Goal: Task Accomplishment & Management: Manage account settings

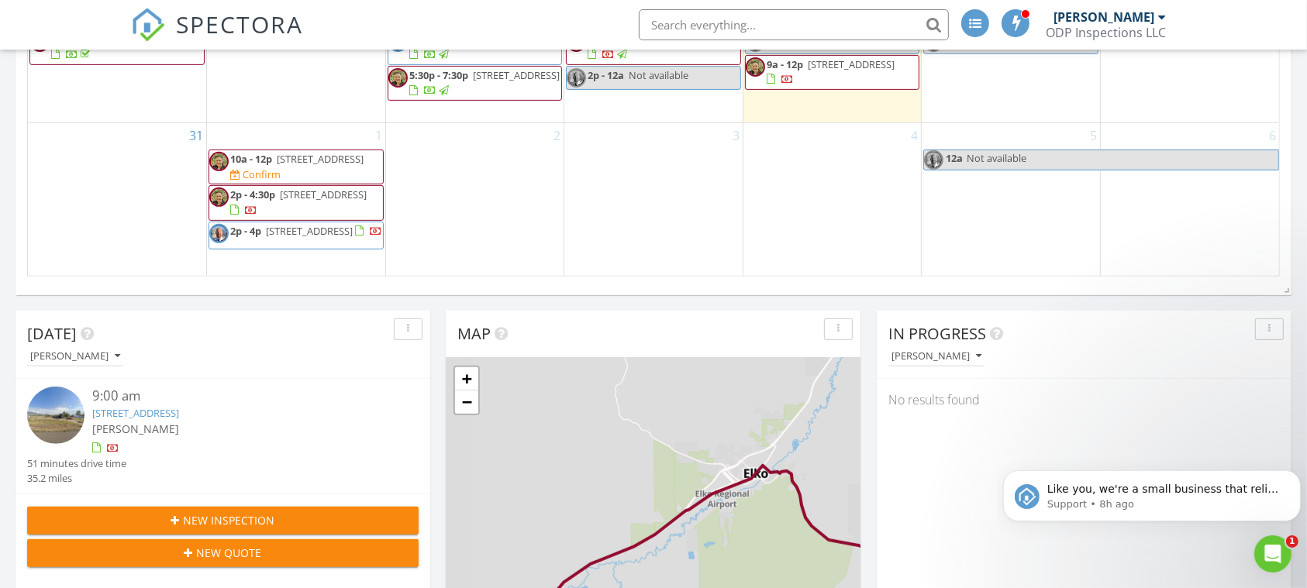
scroll to position [516, 0]
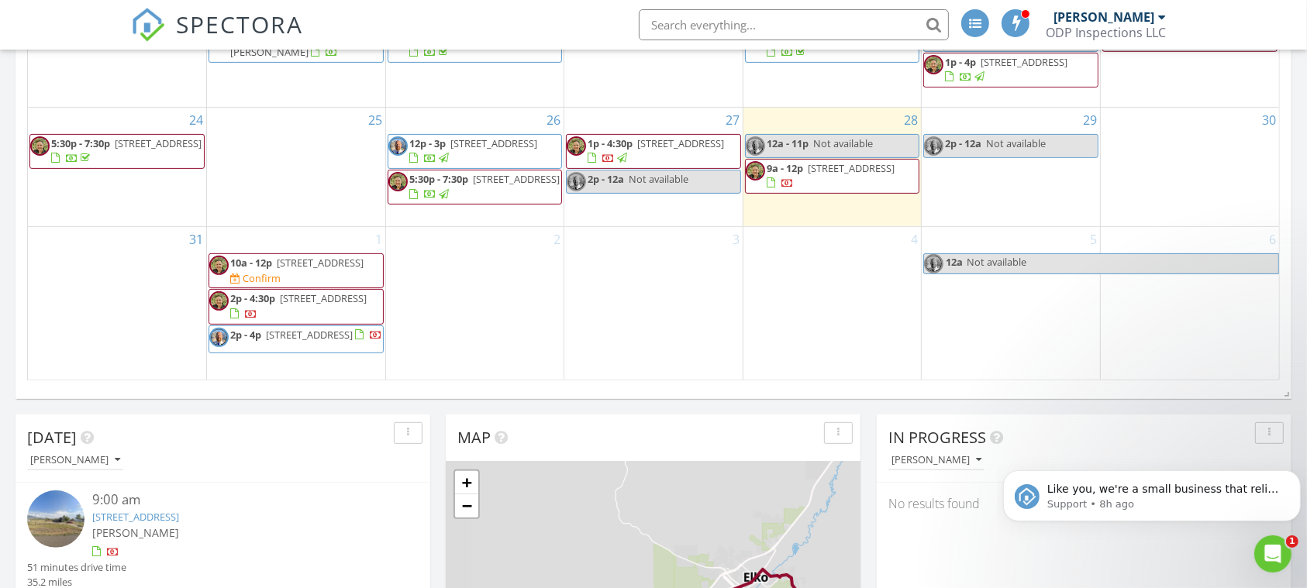
click at [277, 265] on span "570 Croydon Dr, Spring Creek 89815" at bounding box center [320, 263] width 87 height 14
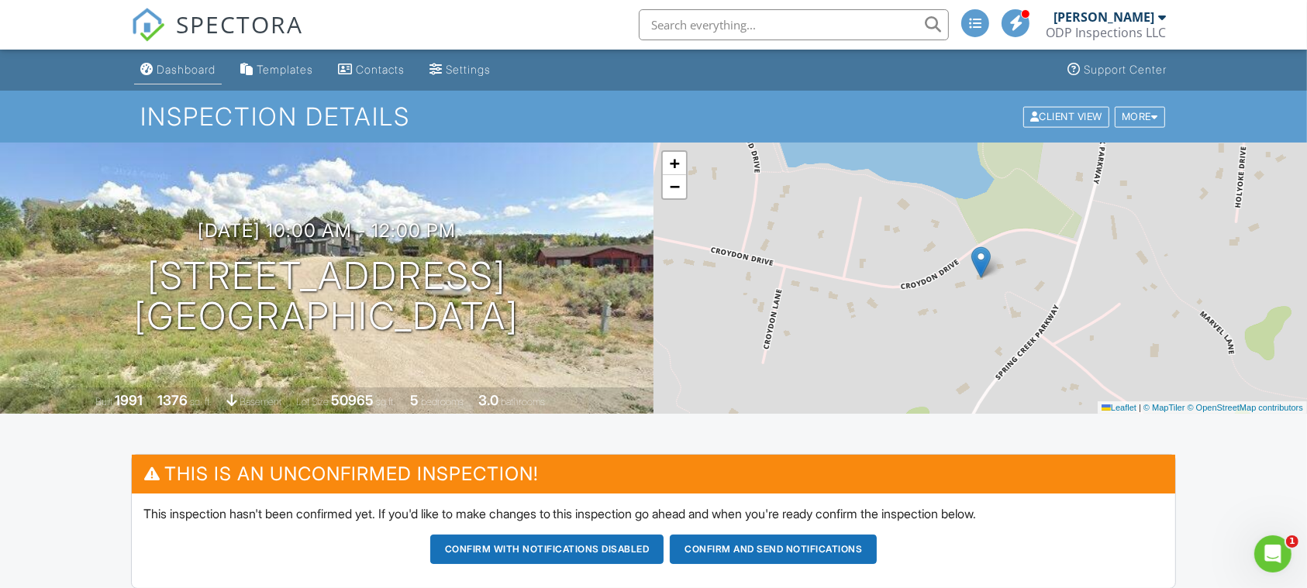
click at [168, 69] on div "Dashboard" at bounding box center [186, 69] width 59 height 13
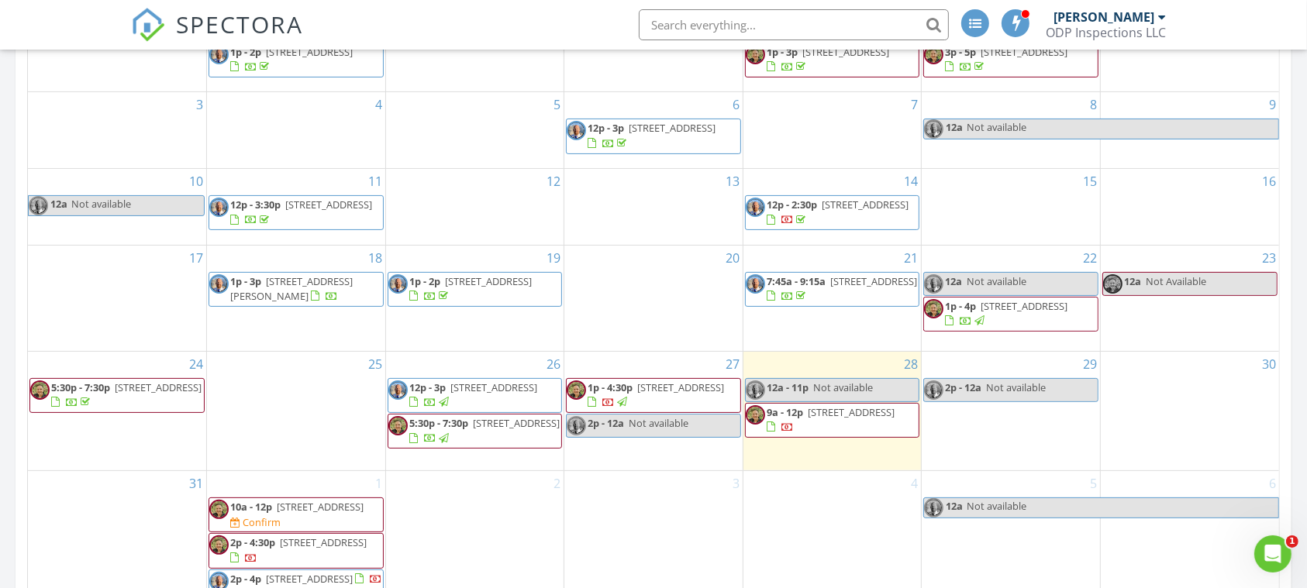
scroll to position [310, 0]
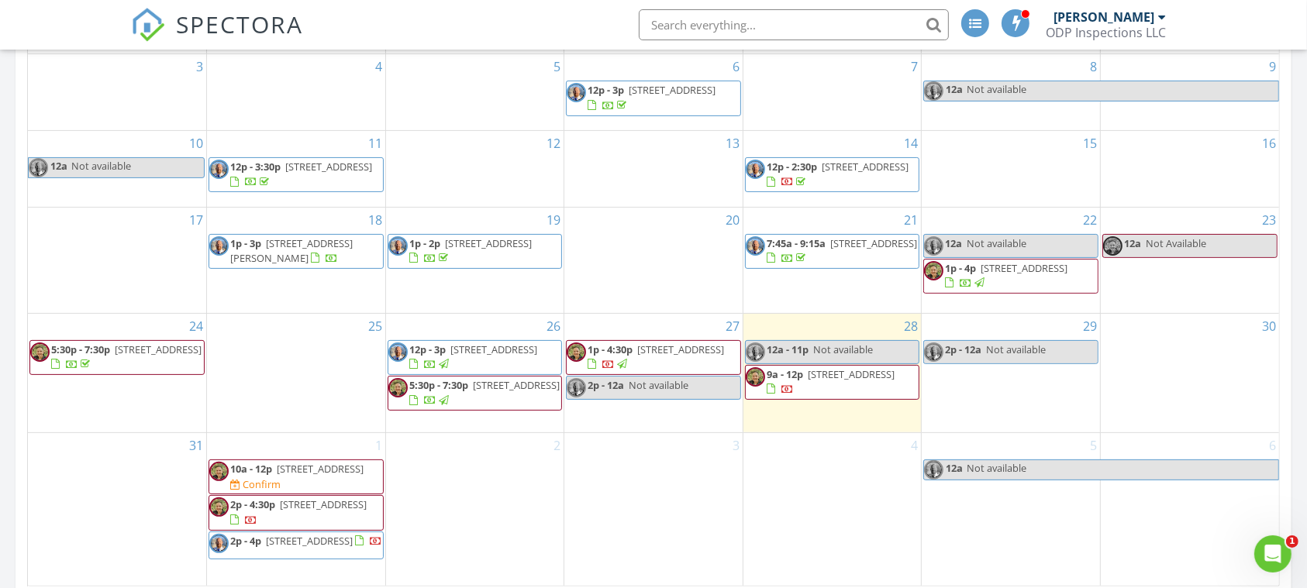
click at [808, 381] on span "230 Trentwood Dr, Spring Creek 89815" at bounding box center [851, 374] width 87 height 14
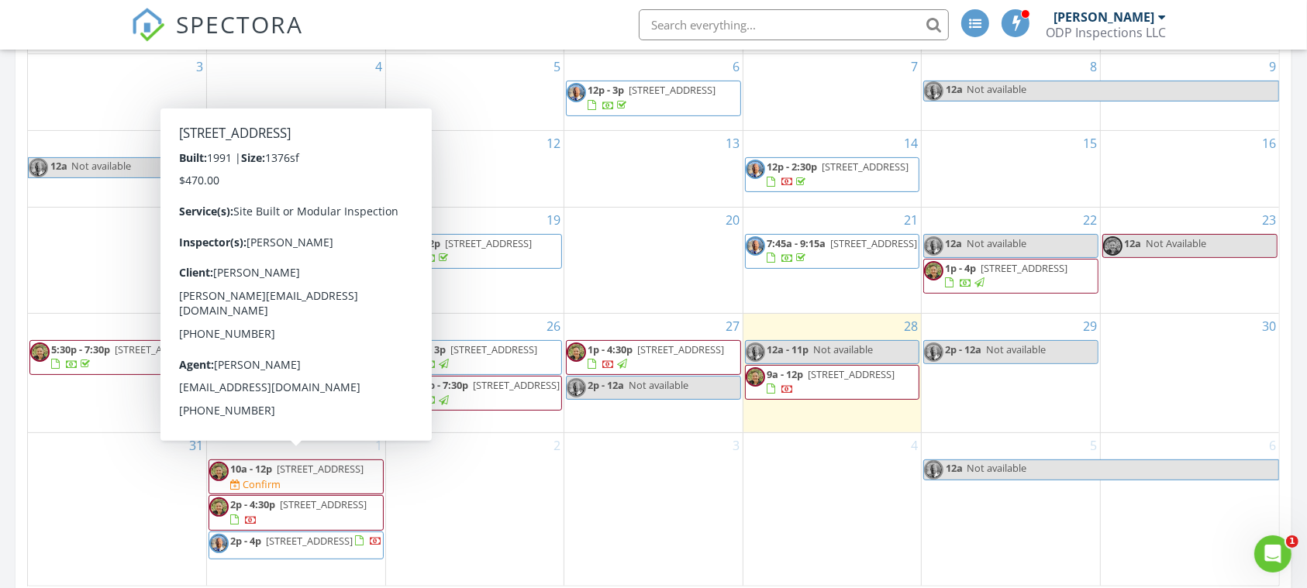
click at [290, 473] on span "570 Croydon Dr, Spring Creek 89815" at bounding box center [320, 469] width 87 height 14
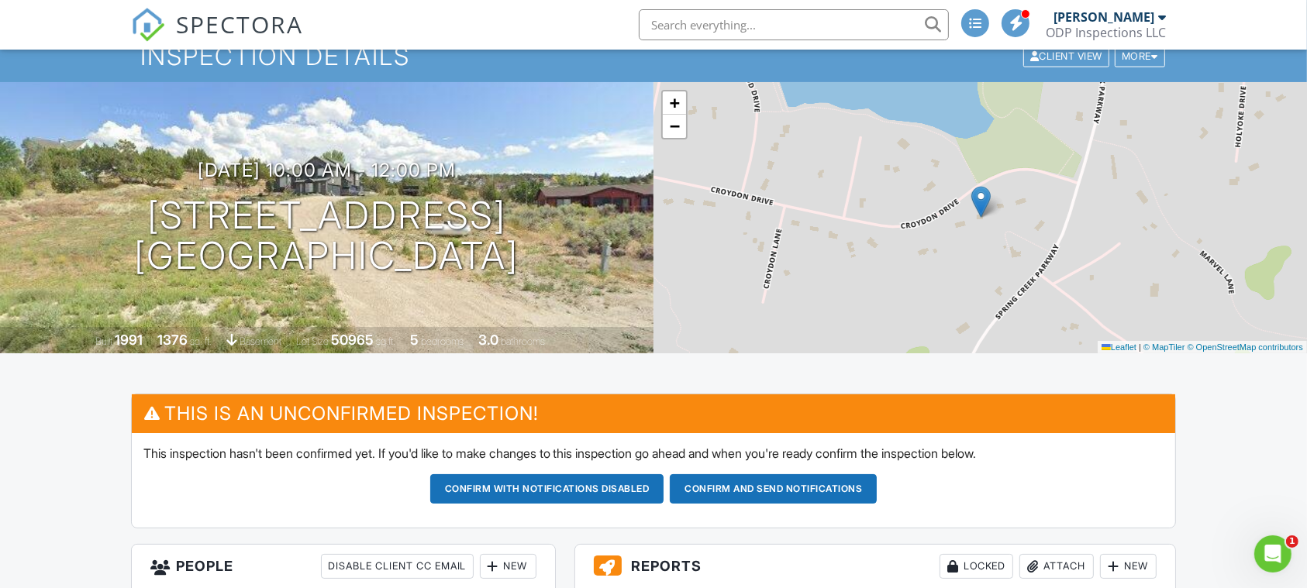
scroll to position [103, 0]
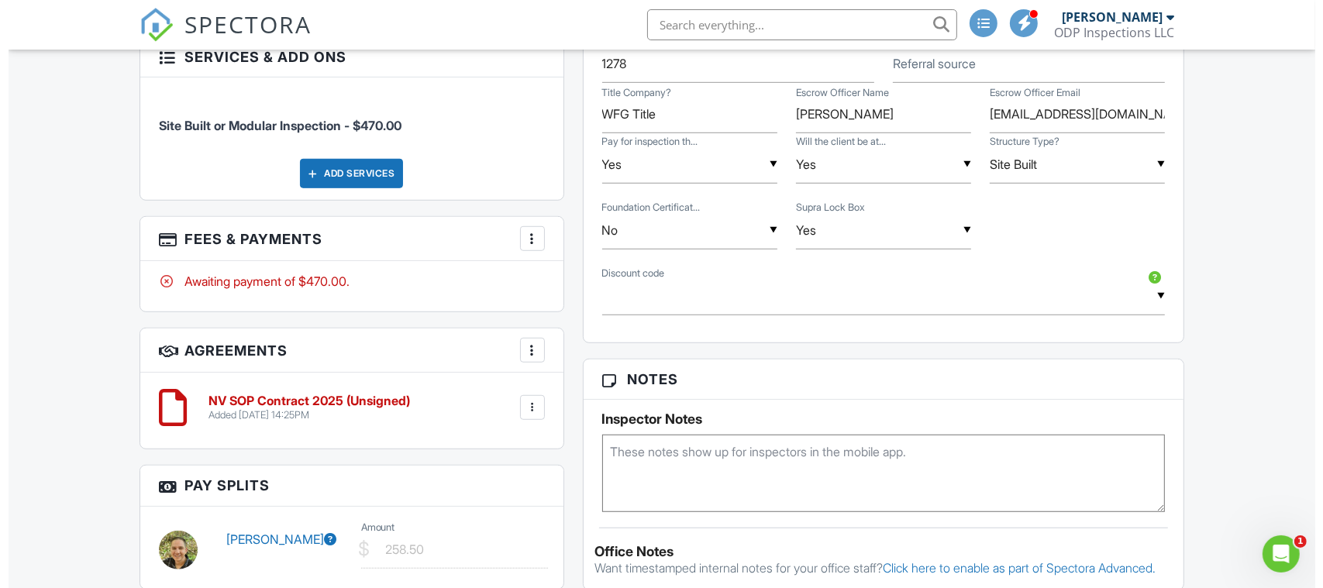
scroll to position [826, 0]
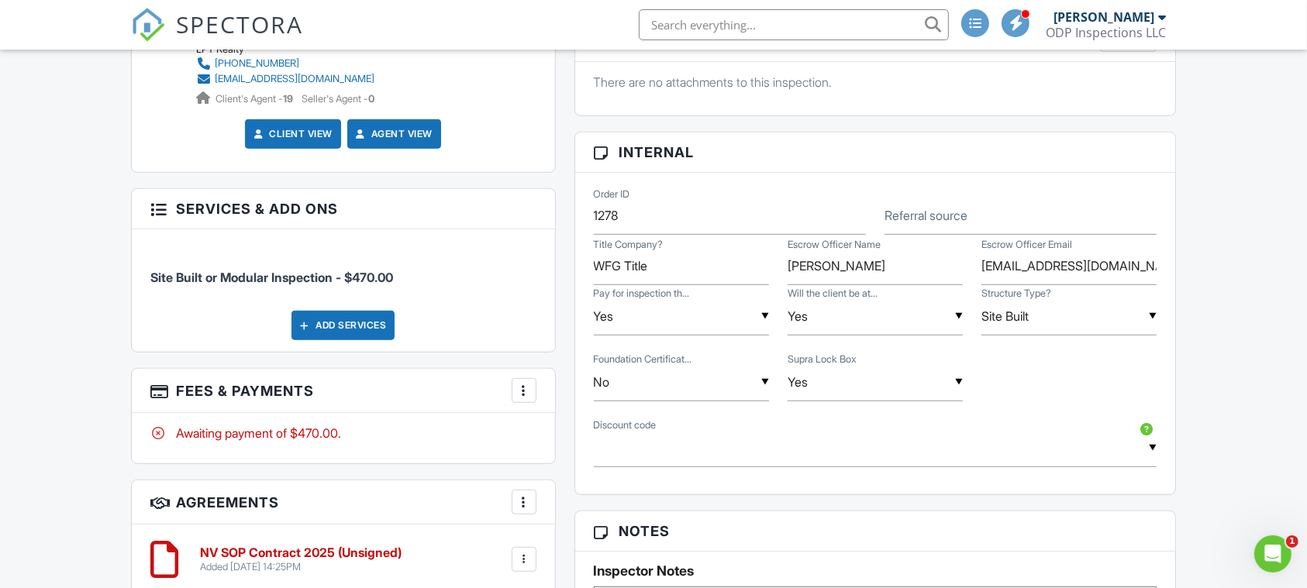
click at [323, 321] on div "Add Services" at bounding box center [342, 325] width 103 height 29
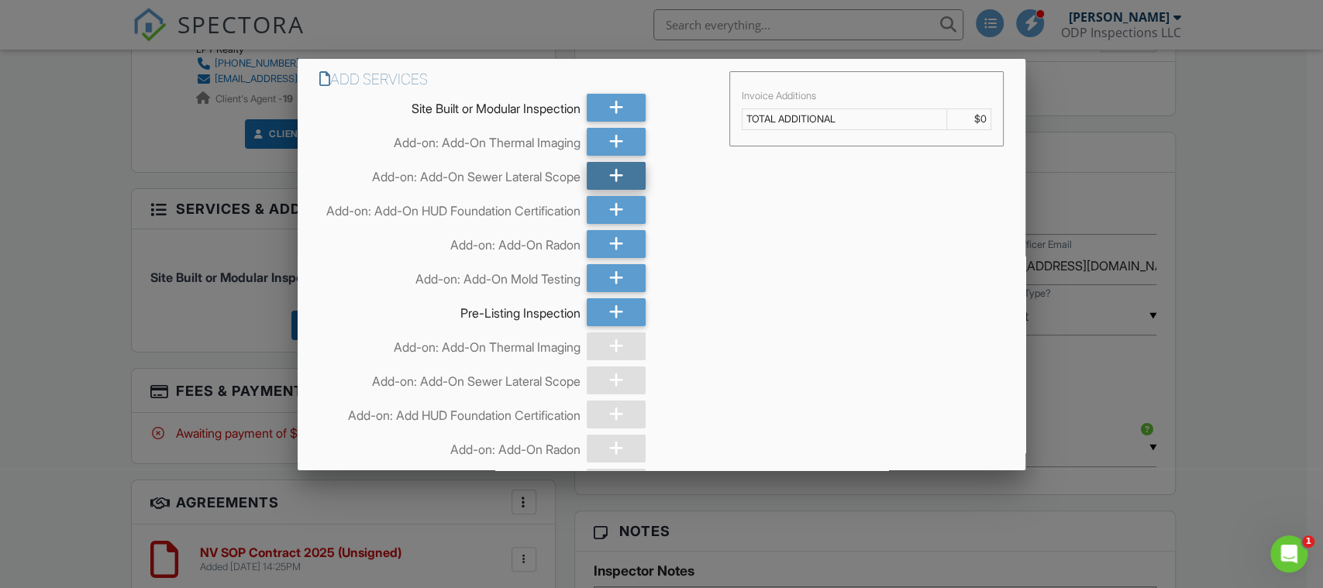
click at [591, 180] on div at bounding box center [616, 176] width 59 height 28
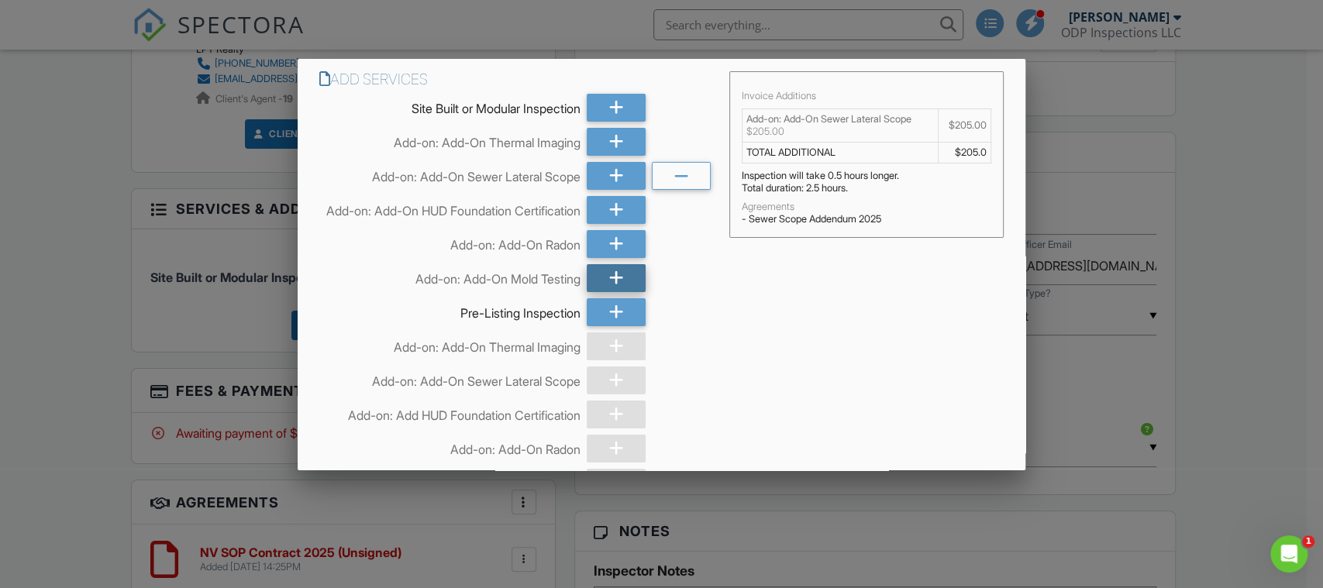
click at [614, 282] on icon at bounding box center [616, 278] width 15 height 28
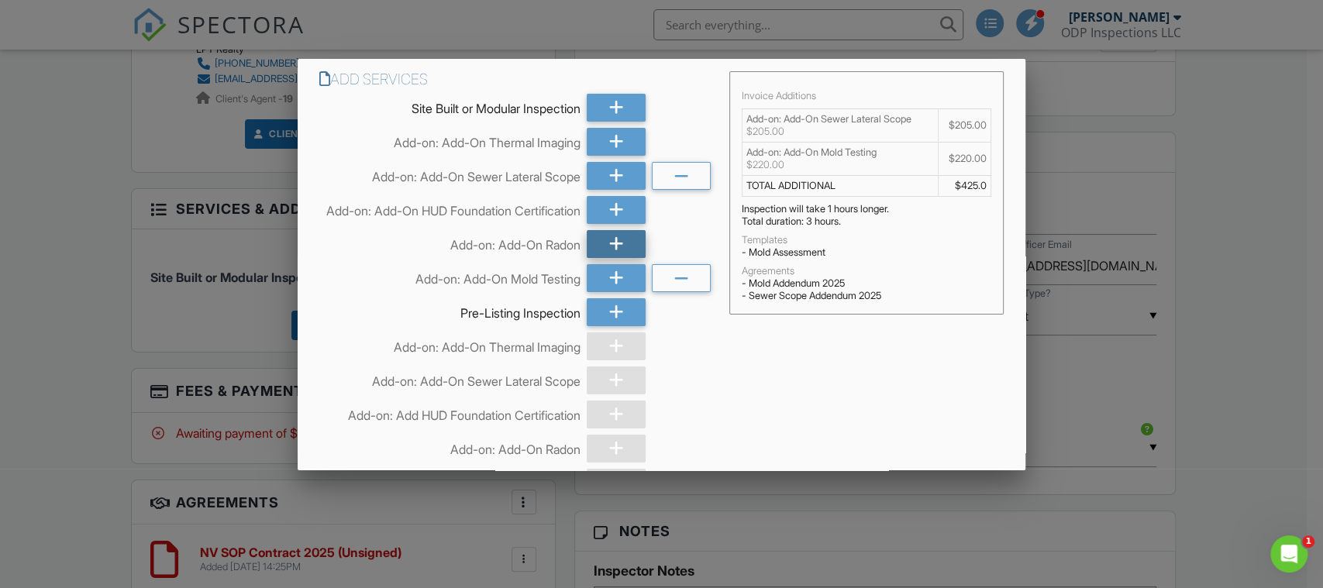
click at [614, 258] on icon at bounding box center [616, 244] width 15 height 28
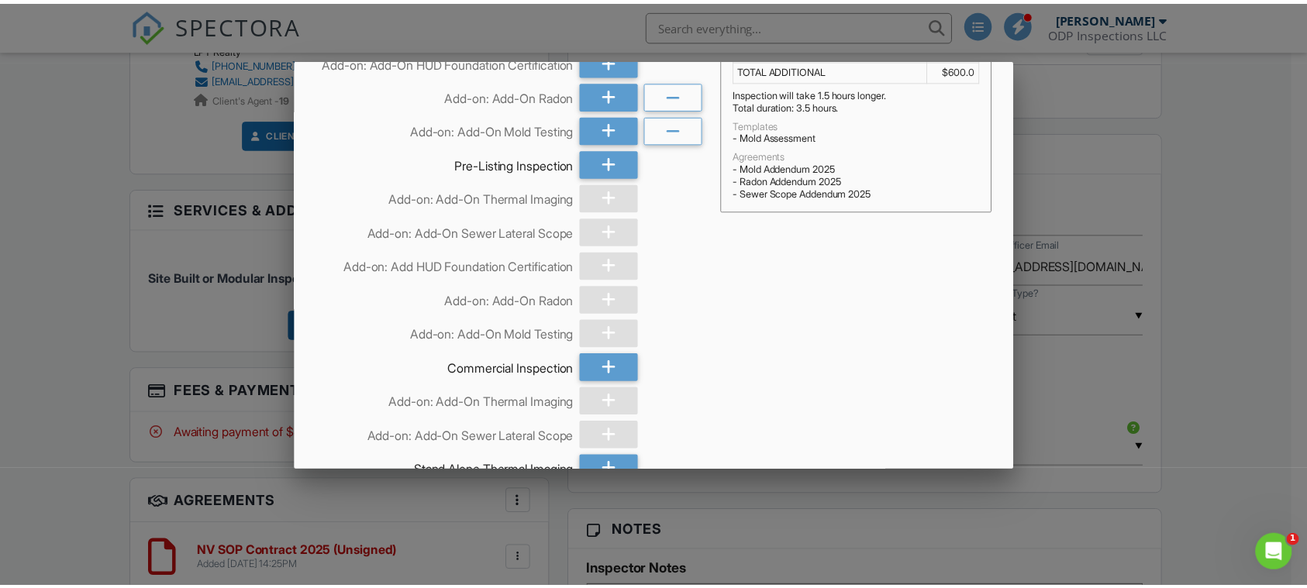
scroll to position [0, 0]
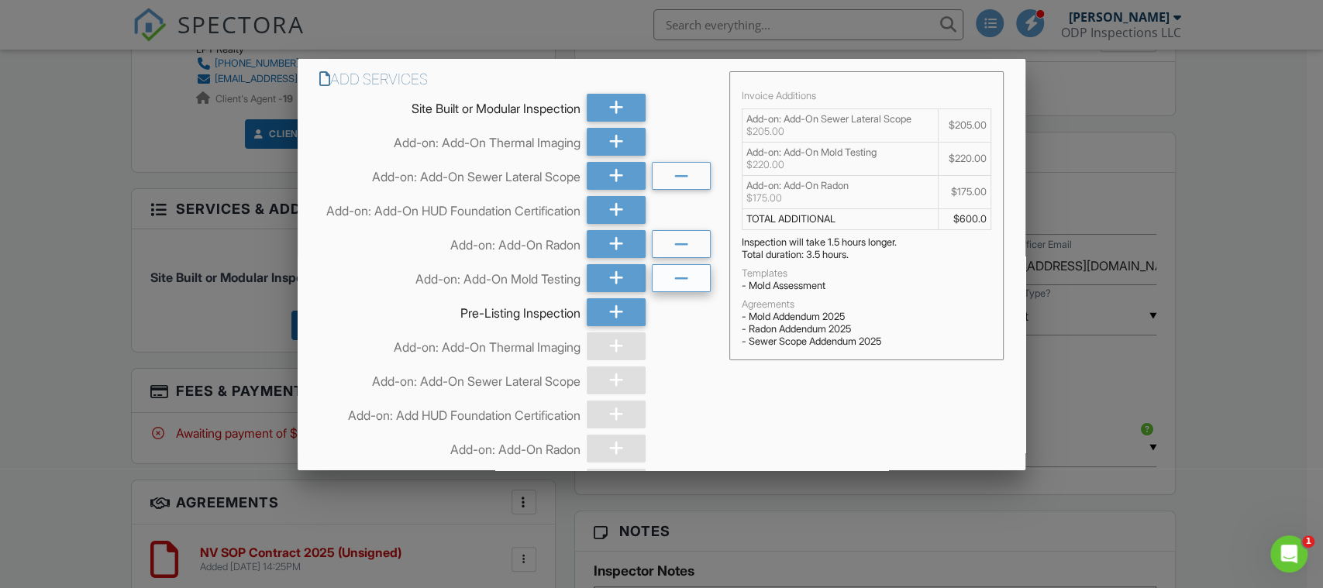
click at [661, 292] on div at bounding box center [681, 278] width 59 height 28
click at [663, 258] on div at bounding box center [681, 244] width 59 height 28
click at [663, 180] on div at bounding box center [681, 176] width 59 height 28
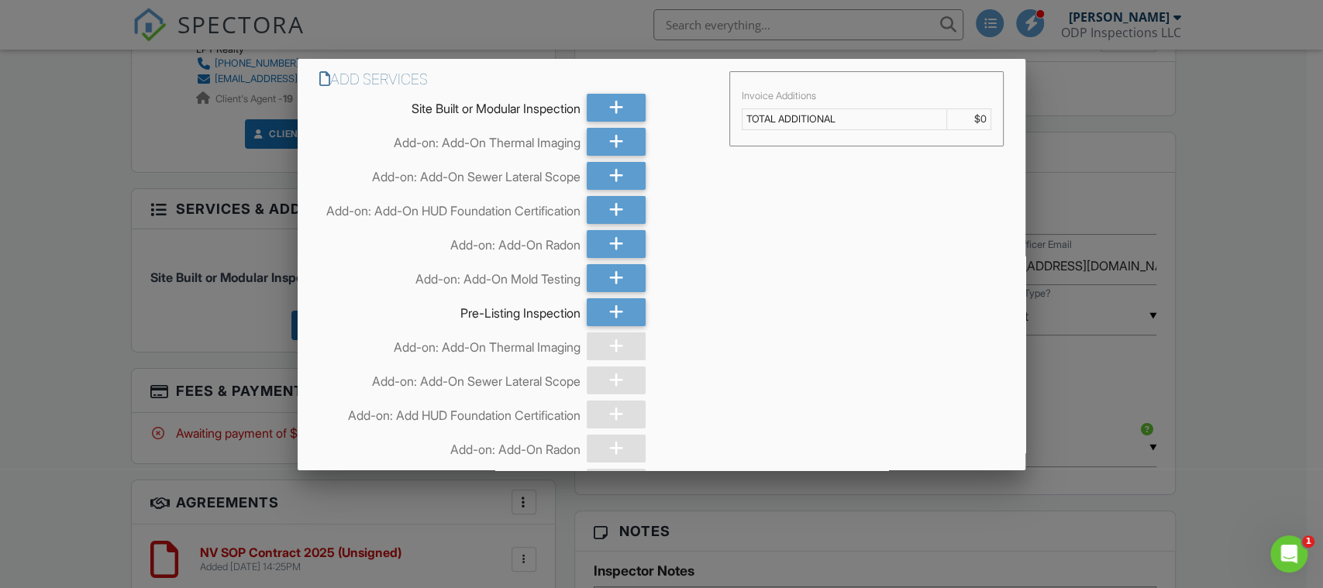
click at [1242, 197] on div at bounding box center [661, 290] width 1323 height 736
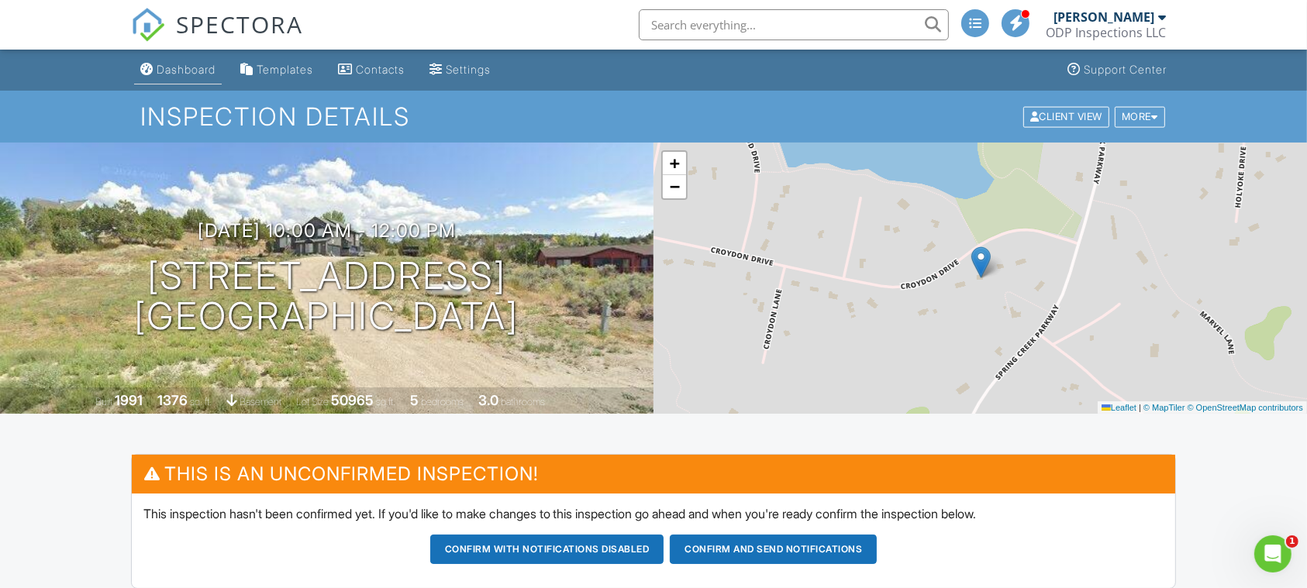
click at [157, 71] on div "Dashboard" at bounding box center [186, 69] width 59 height 13
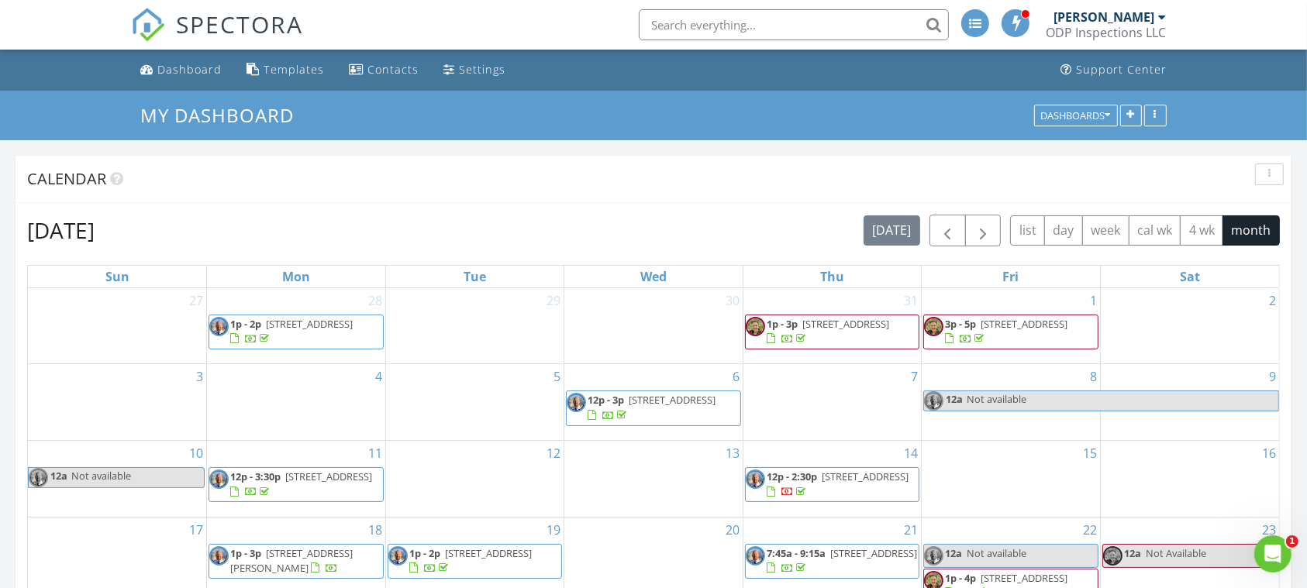
scroll to position [516, 0]
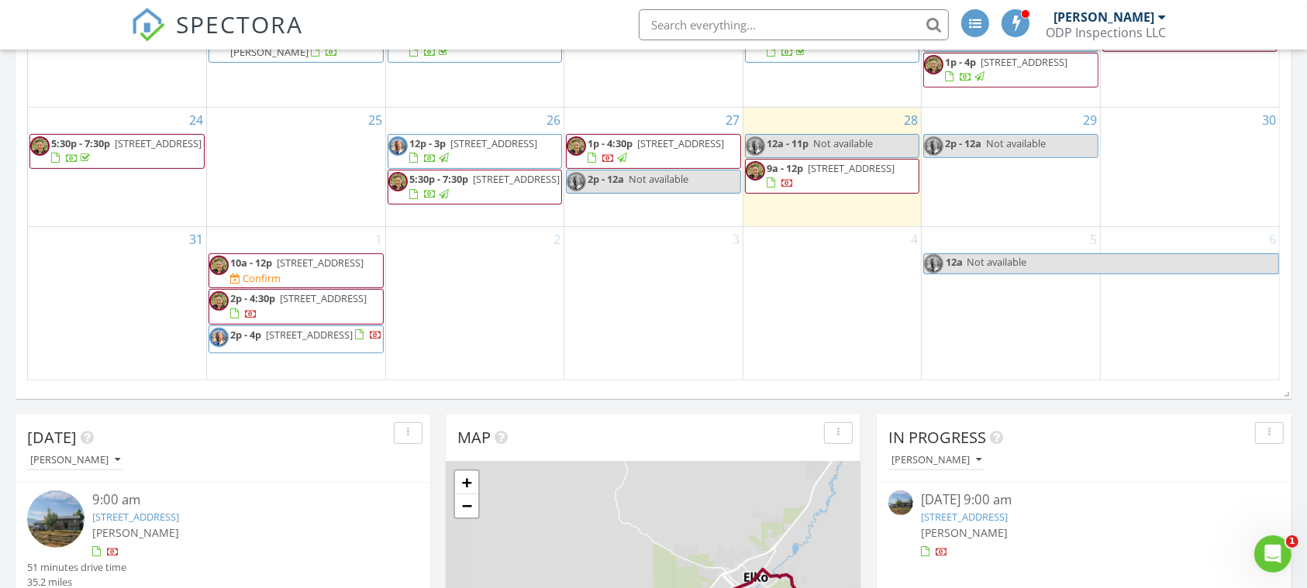
click at [280, 299] on span "2035 Royal Crest Drive, Elko 89801" at bounding box center [323, 298] width 87 height 14
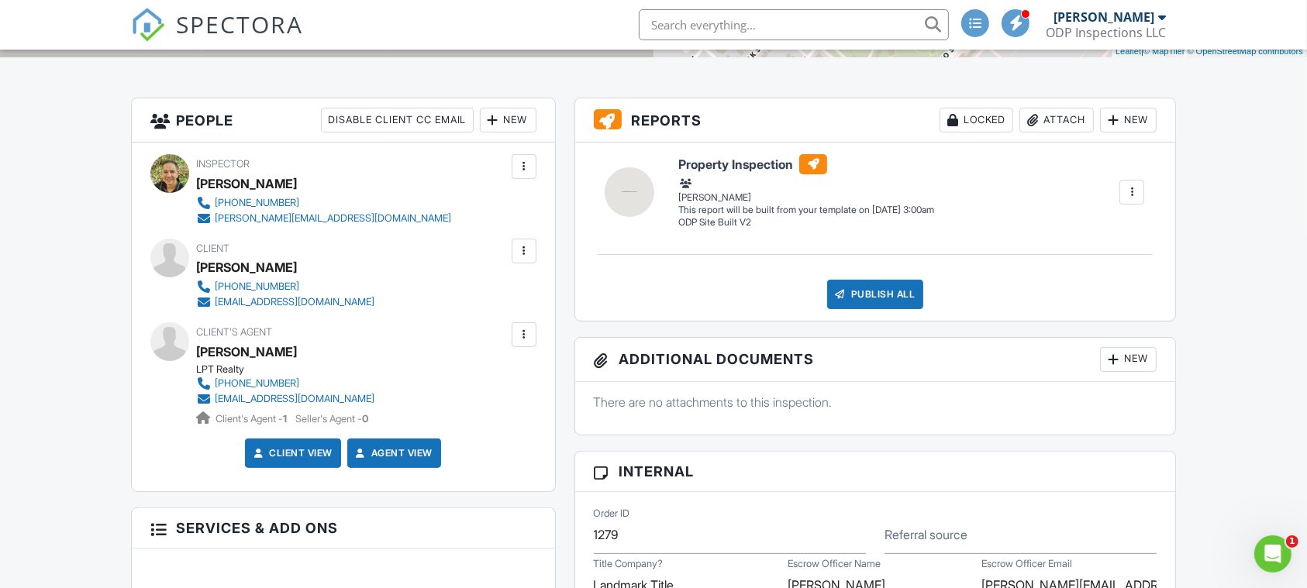
scroll to position [49, 0]
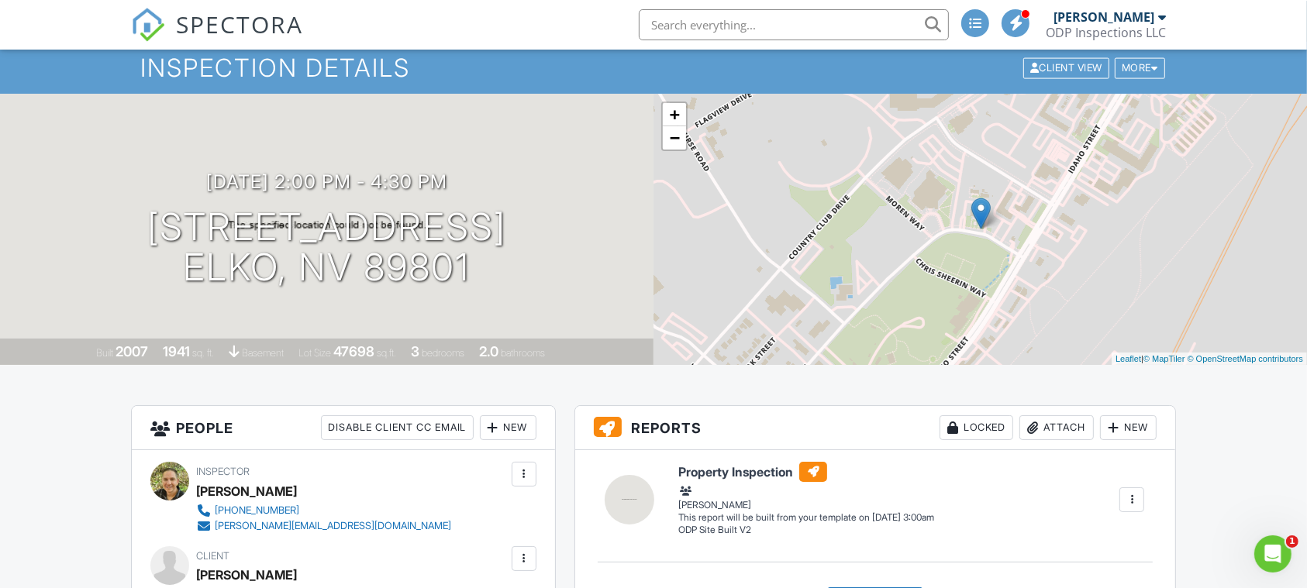
click at [774, 28] on input "text" at bounding box center [794, 24] width 310 height 31
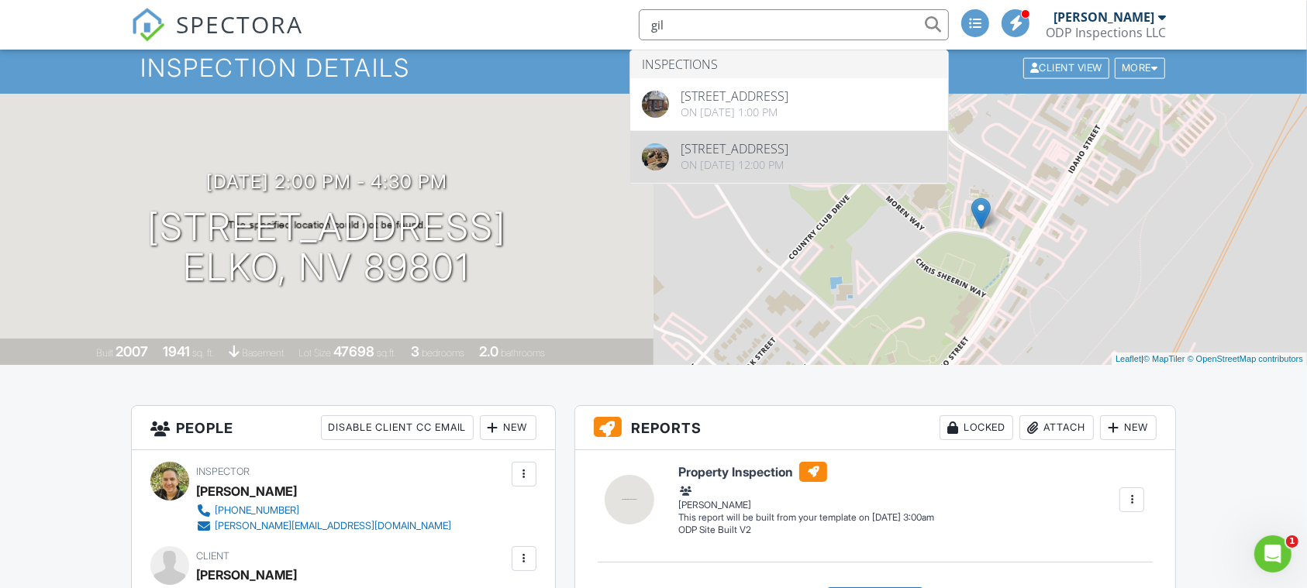
type input "gil"
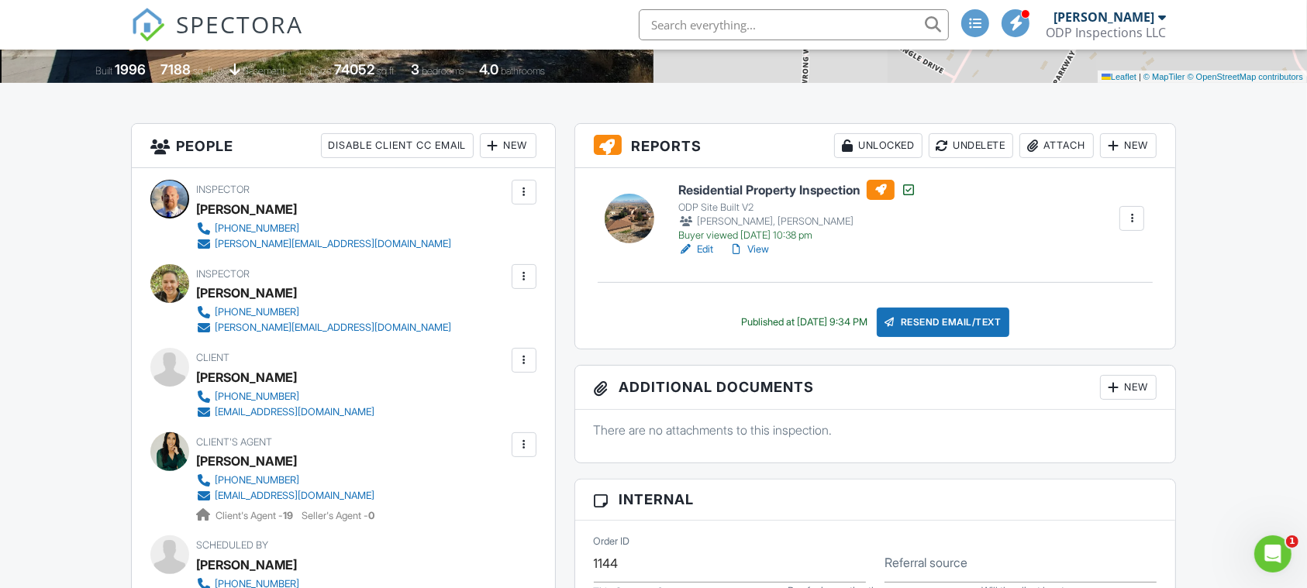
scroll to position [310, 0]
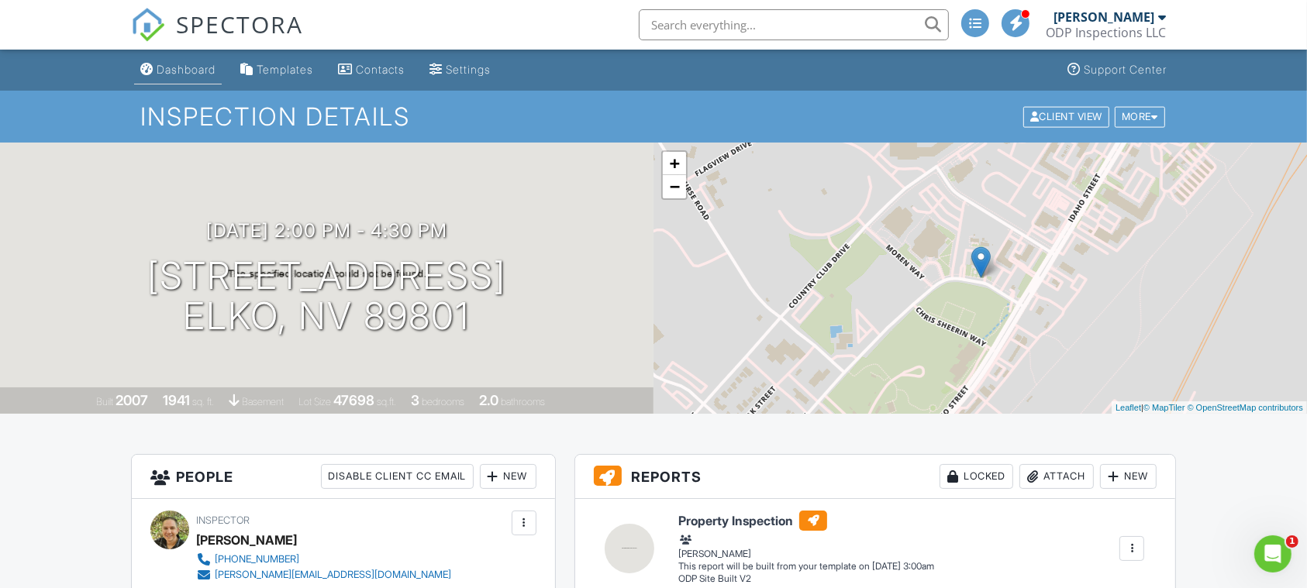
click at [180, 69] on div "Dashboard" at bounding box center [186, 69] width 59 height 13
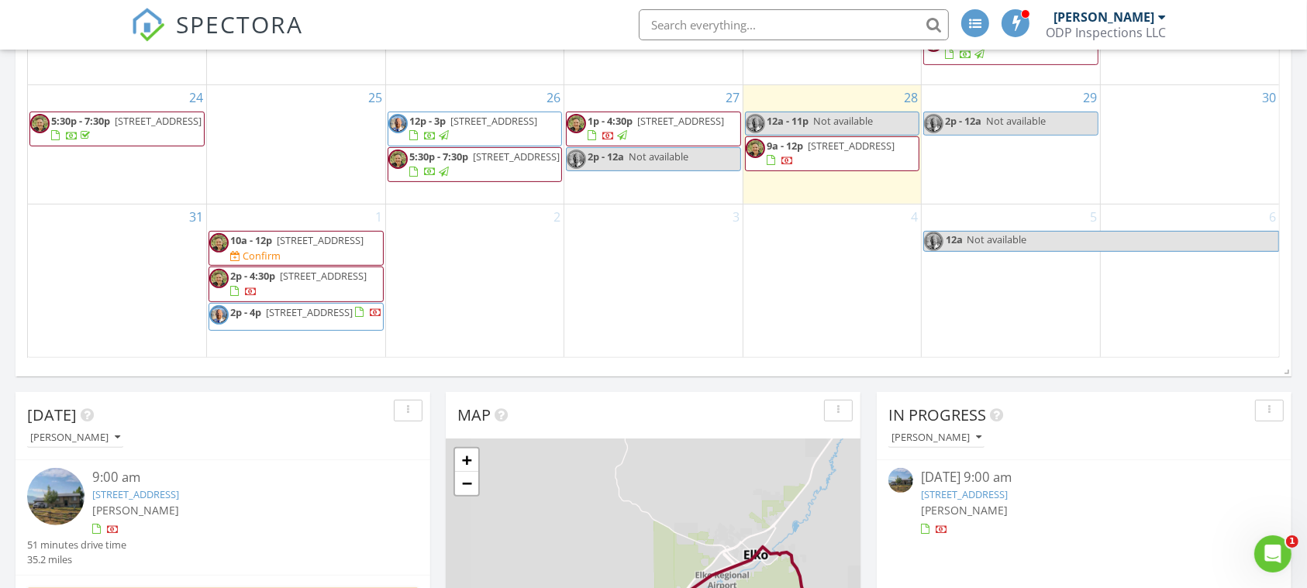
scroll to position [290, 0]
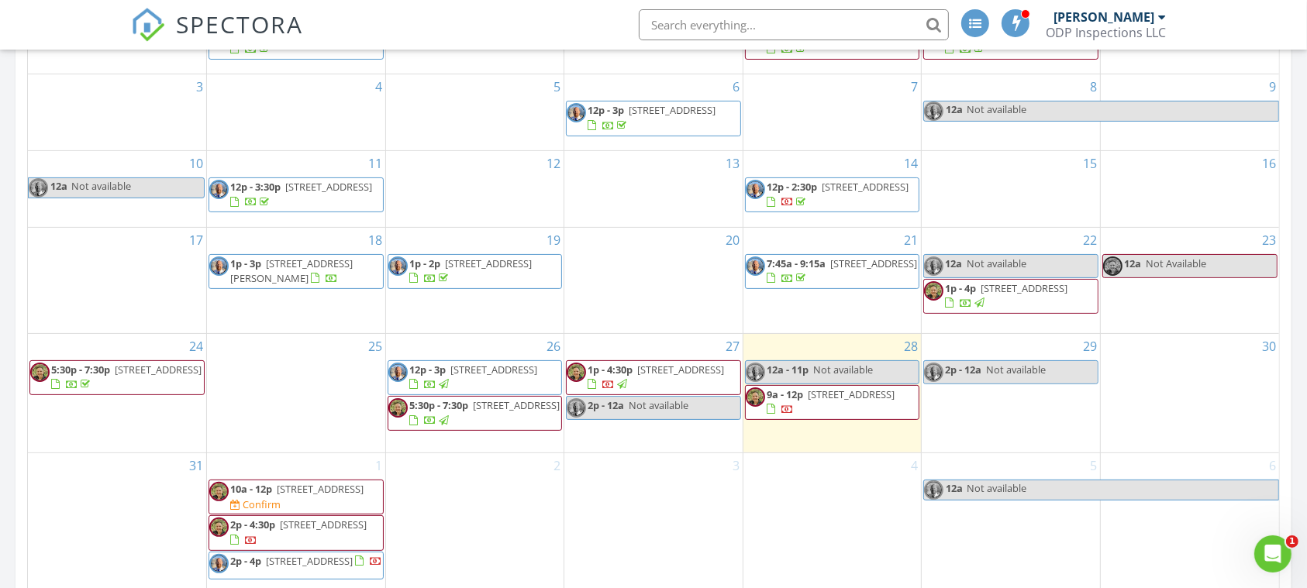
click at [266, 567] on span "1645 Winchester Dr, Elko 89801" at bounding box center [309, 561] width 87 height 14
click at [357, 527] on span "2p - 4:30p 2035 Royal Crest Drive, Elko 89801" at bounding box center [296, 533] width 174 height 30
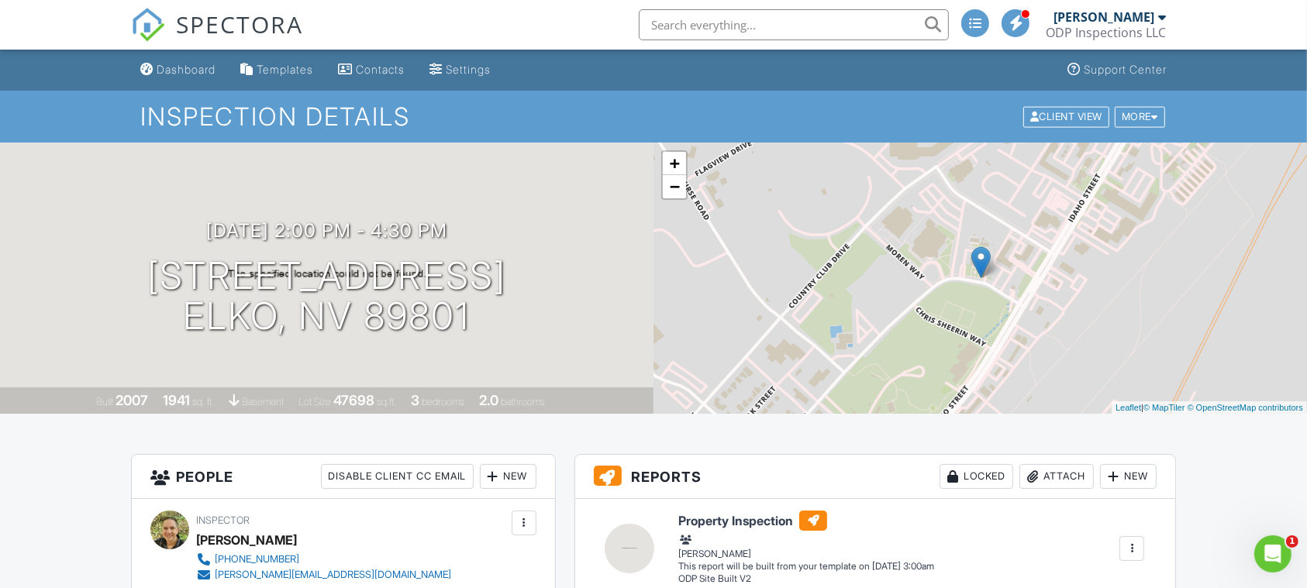
click at [770, 29] on input "text" at bounding box center [794, 24] width 310 height 31
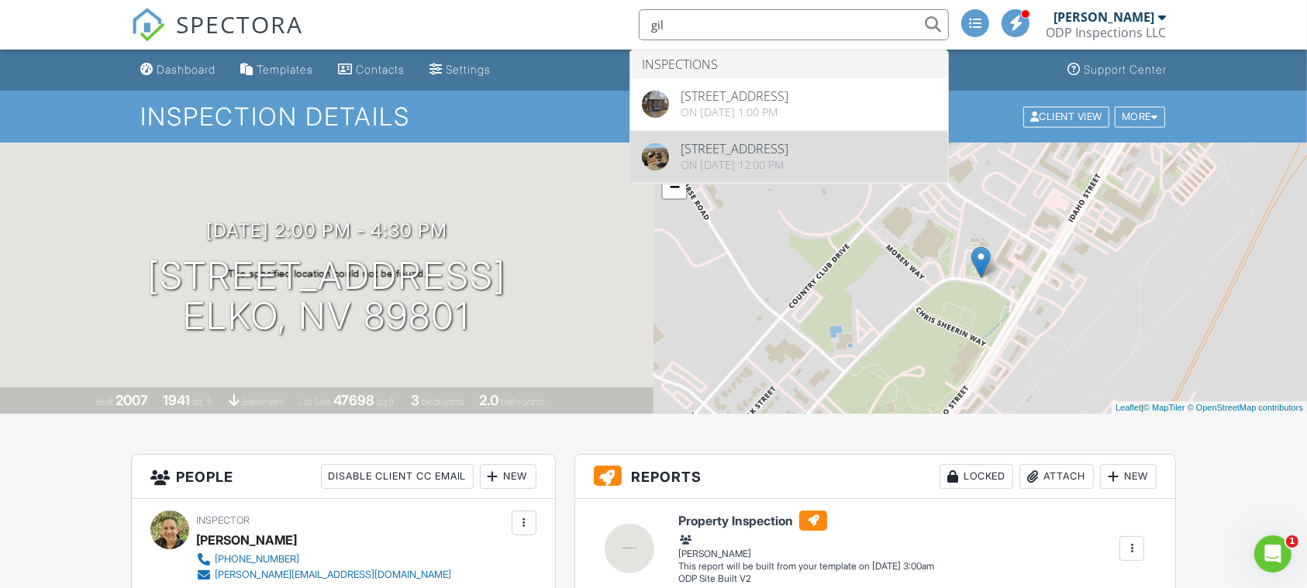
type input "gil"
